Goal: Transaction & Acquisition: Obtain resource

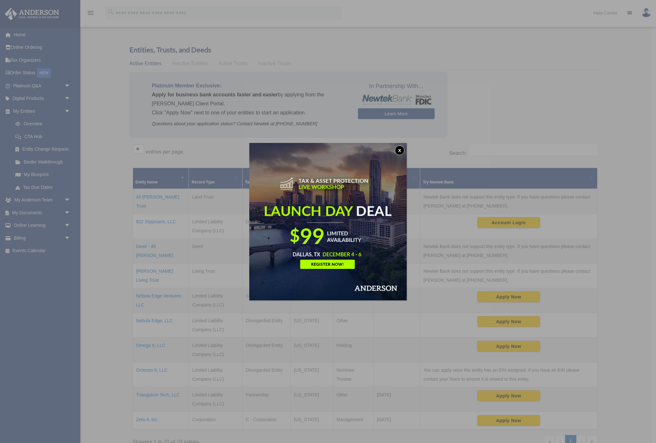
click at [401, 147] on button "x" at bounding box center [400, 150] width 10 height 10
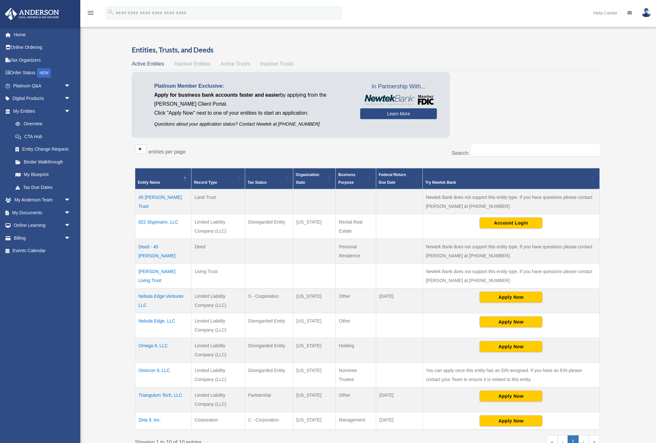
click at [173, 395] on td "Triangulum Tech, LLC" at bounding box center [163, 399] width 56 height 25
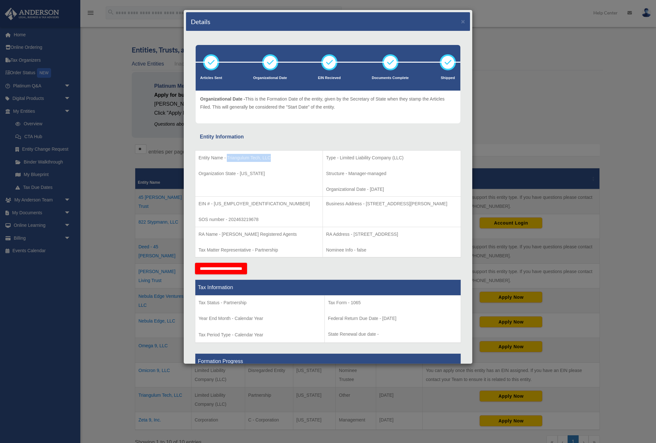
drag, startPoint x: 273, startPoint y: 156, endPoint x: 227, endPoint y: 157, distance: 45.9
click at [227, 157] on p "Entity Name - Triangulum Tech, LLC" at bounding box center [258, 158] width 121 height 8
copy p "Triangulum Tech, LLC"
drag, startPoint x: 238, startPoint y: 204, endPoint x: 213, endPoint y: 204, distance: 25.0
click at [213, 204] on p "EIN # - [US_EMPLOYER_IDENTIFICATION_NUMBER]" at bounding box center [258, 204] width 121 height 8
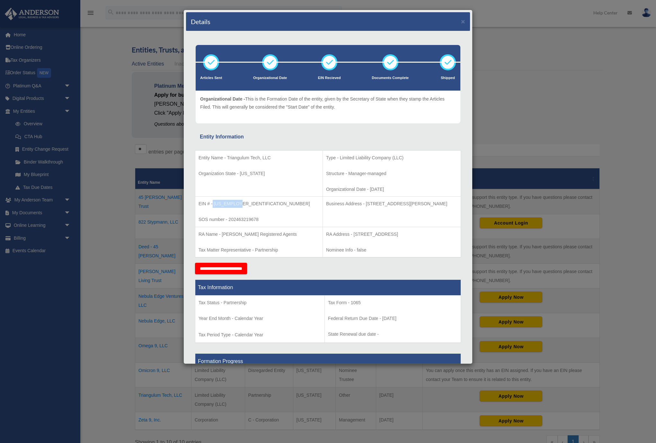
copy p "[US_EMPLOYER_IDENTIFICATION_NUMBER]"
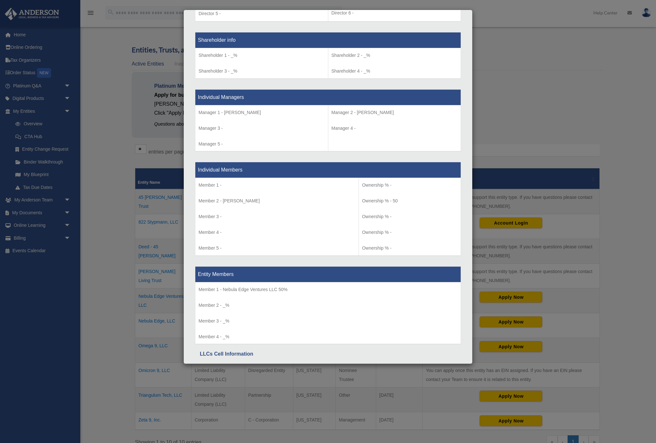
scroll to position [581, 0]
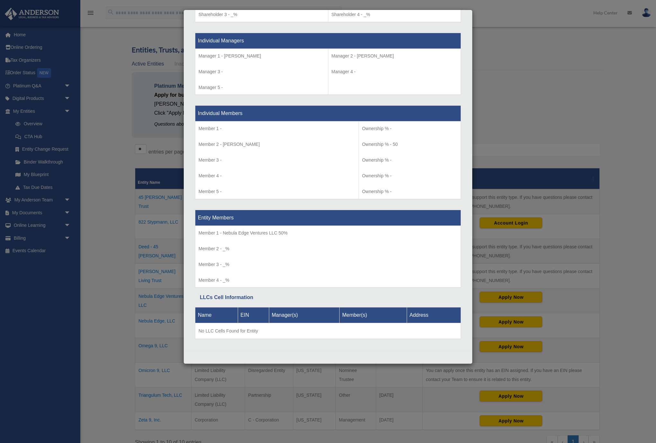
click at [567, 63] on div "Details × Articles Sent Organizational Date" at bounding box center [328, 221] width 656 height 443
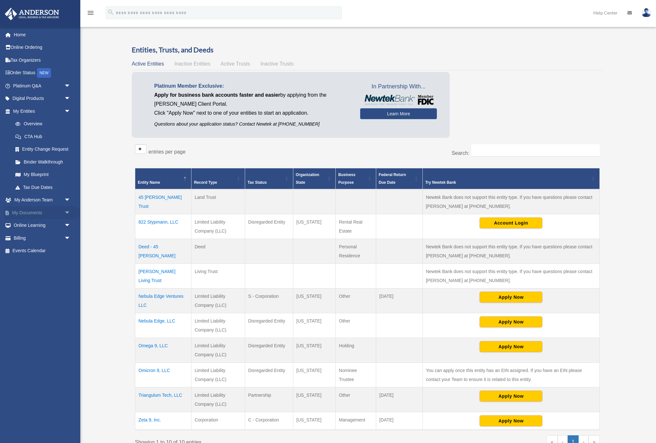
click at [64, 213] on span "arrow_drop_down" at bounding box center [70, 212] width 13 height 13
click at [25, 227] on link "Box" at bounding box center [44, 225] width 71 height 13
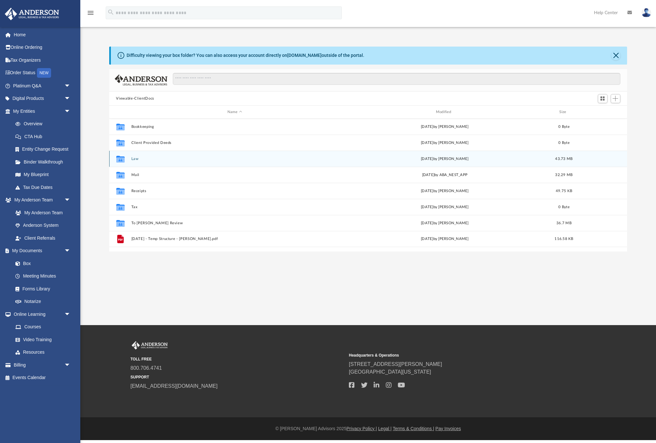
scroll to position [146, 518]
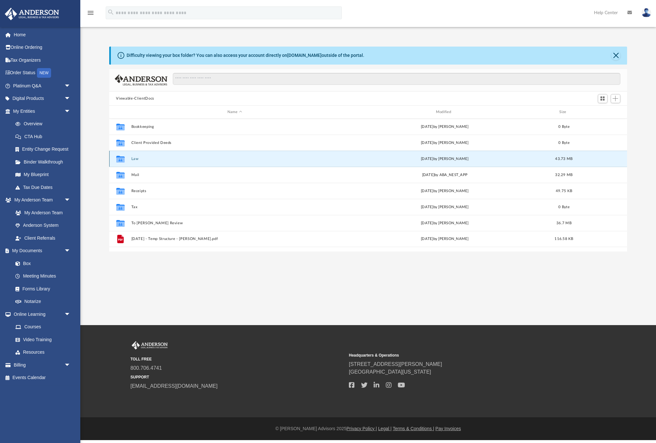
click at [134, 157] on button "Law" at bounding box center [234, 159] width 207 height 4
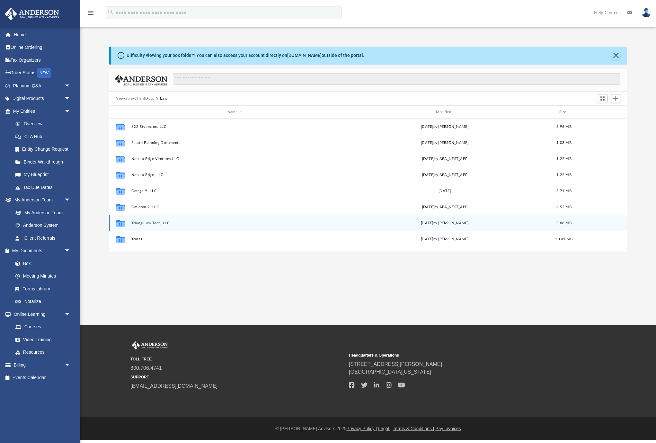
click at [155, 225] on div "Collaborated Folder Triangulum Tech, LLC Thu Sep 19 2024 by Samantha Turner 3.8…" at bounding box center [368, 223] width 518 height 16
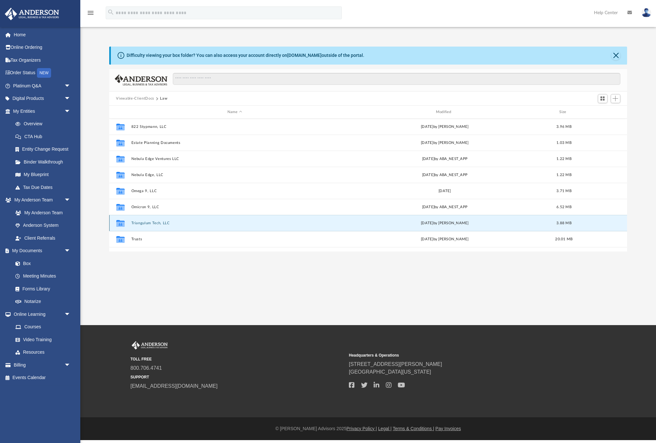
click at [156, 223] on button "Triangulum Tech, LLC" at bounding box center [234, 223] width 207 height 4
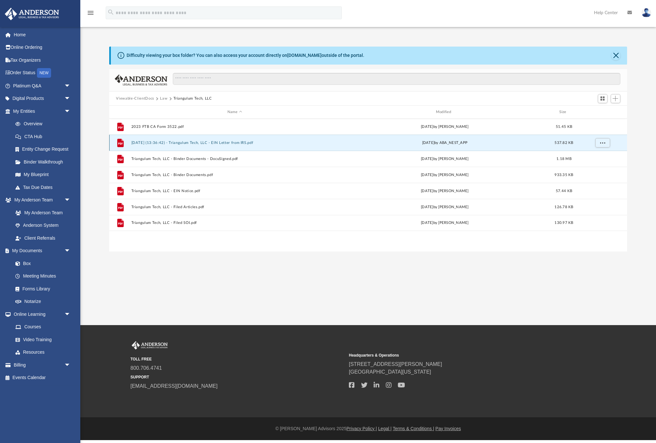
click at [190, 144] on button "2024.08.16 (13:36:42) - Triangulum Tech, LLC - EIN Letter from IRS.pdf" at bounding box center [234, 143] width 207 height 4
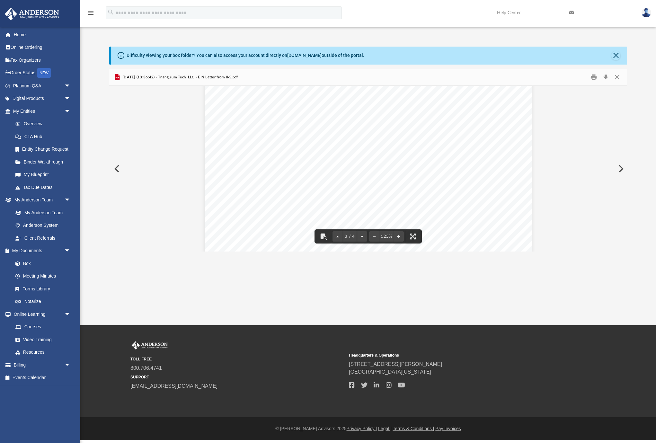
scroll to position [979, 0]
click at [605, 77] on button "Download" at bounding box center [606, 77] width 12 height 10
click at [618, 79] on button "Close" at bounding box center [617, 77] width 12 height 10
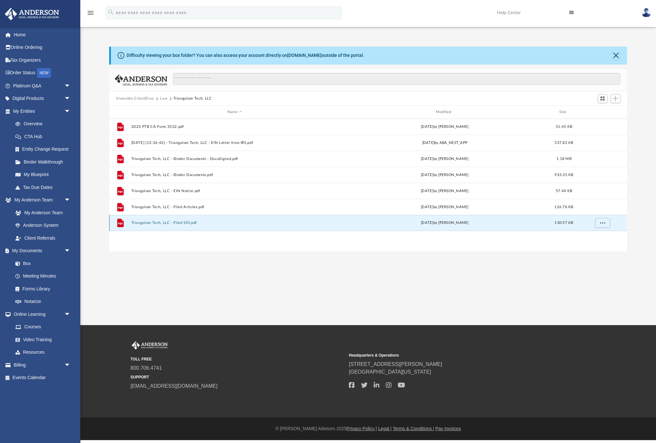
click at [184, 222] on button "Triangulum Tech, LLC - Filed SOI.pdf" at bounding box center [234, 223] width 207 height 4
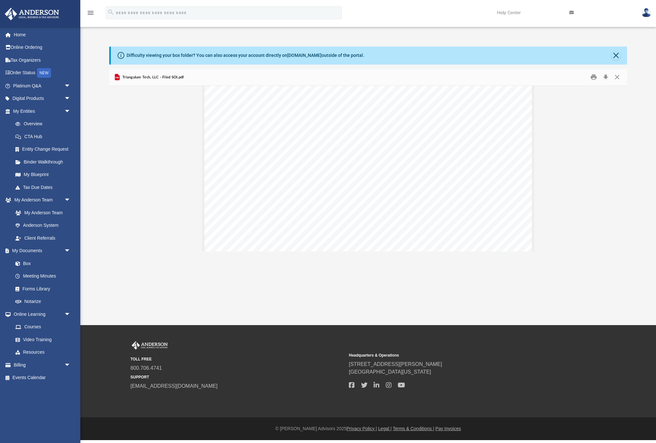
scroll to position [39, 0]
click at [606, 77] on button "Download" at bounding box center [606, 77] width 12 height 10
